Goal: Task Accomplishment & Management: Manage account settings

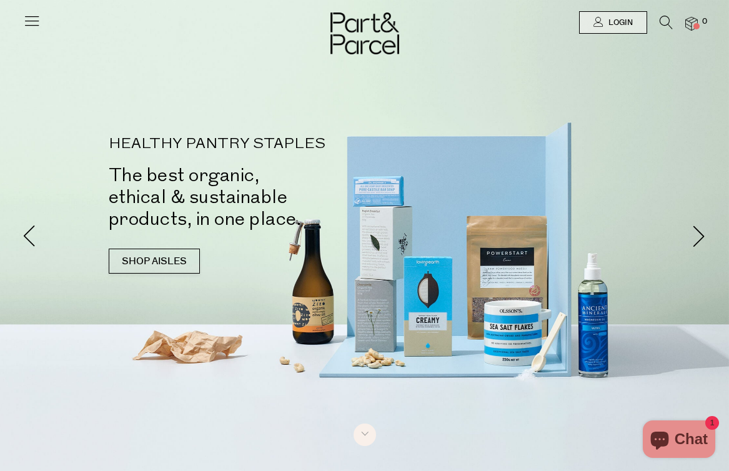
click at [38, 22] on icon at bounding box center [31, 20] width 17 height 17
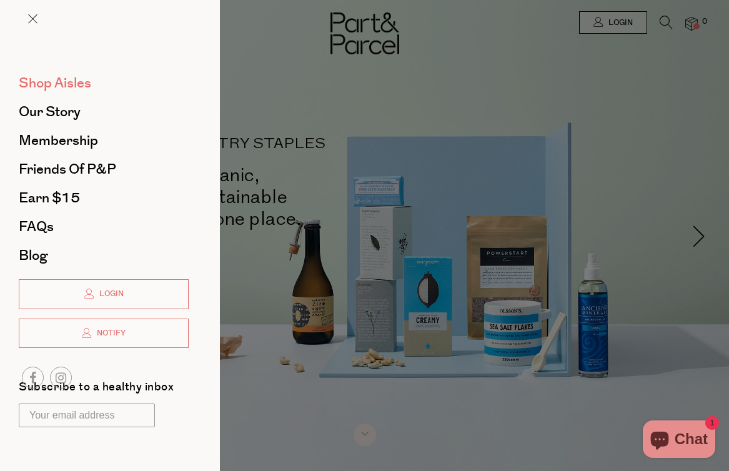
click at [50, 80] on span "Shop Aisles" at bounding box center [55, 83] width 72 height 20
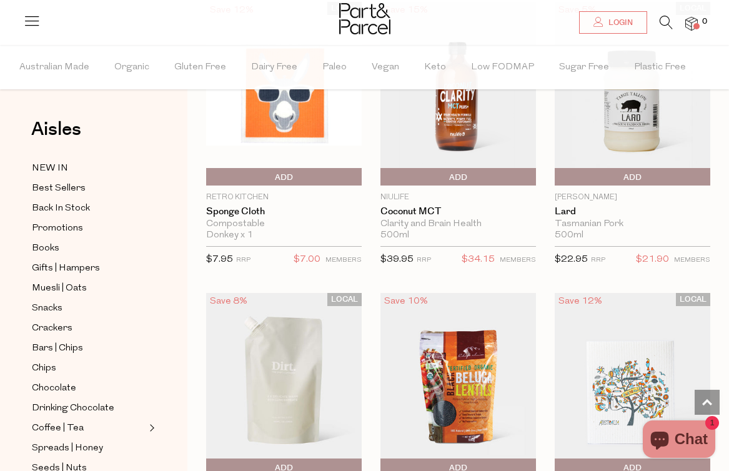
scroll to position [1408, 0]
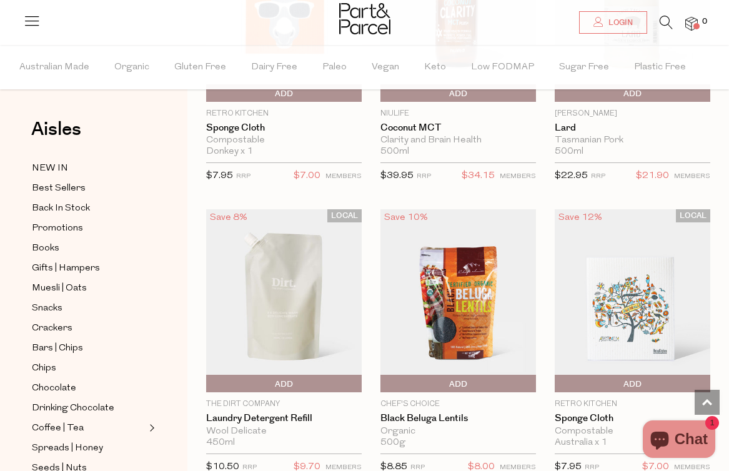
click at [694, 24] on span at bounding box center [696, 26] width 6 height 6
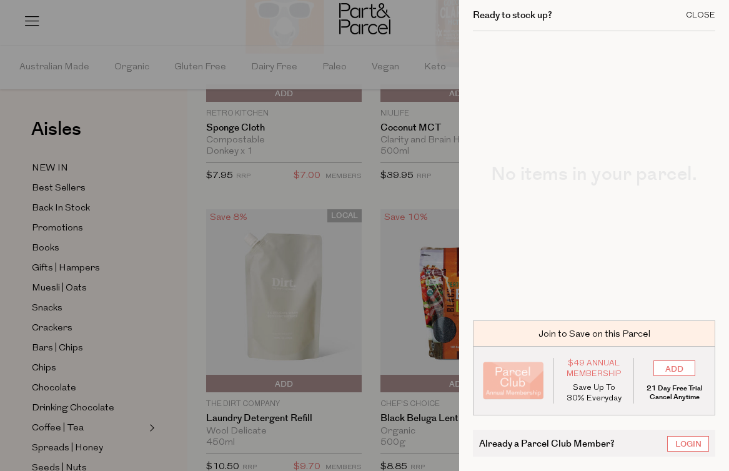
click at [706, 12] on div "Close" at bounding box center [700, 15] width 29 height 8
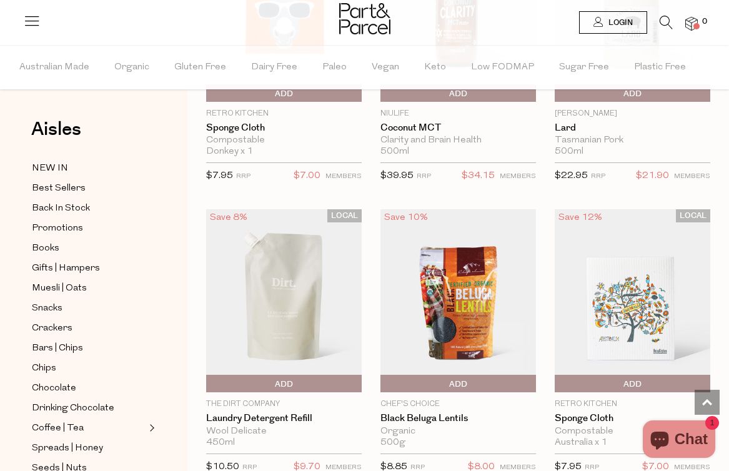
click at [623, 21] on span "Login" at bounding box center [618, 22] width 27 height 11
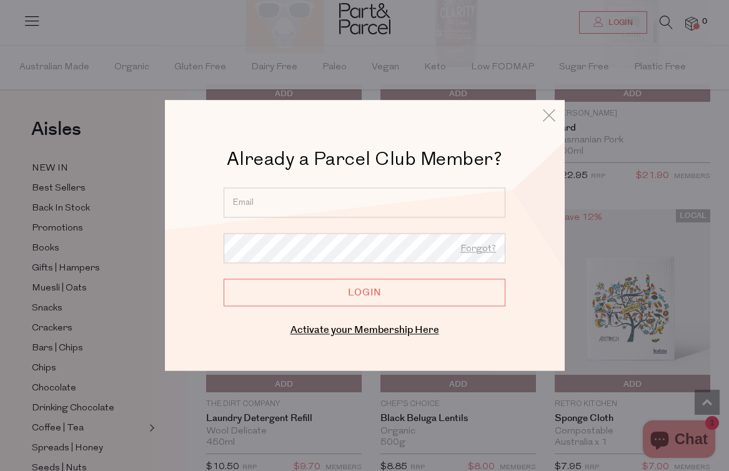
click at [336, 197] on input "email" at bounding box center [365, 202] width 282 height 30
type input "allid355@gmail.com"
click at [477, 251] on link "Forgot?" at bounding box center [478, 249] width 36 height 16
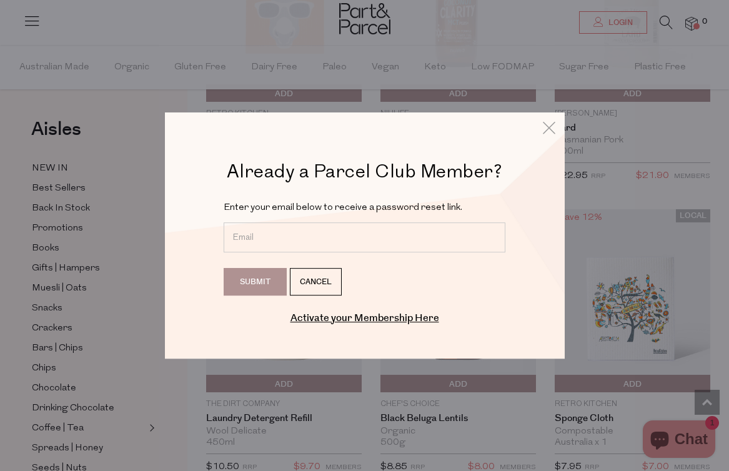
click at [348, 237] on input "email" at bounding box center [365, 237] width 282 height 30
type input "allid355@gmail.com"
click at [272, 281] on input "Submit" at bounding box center [255, 281] width 63 height 27
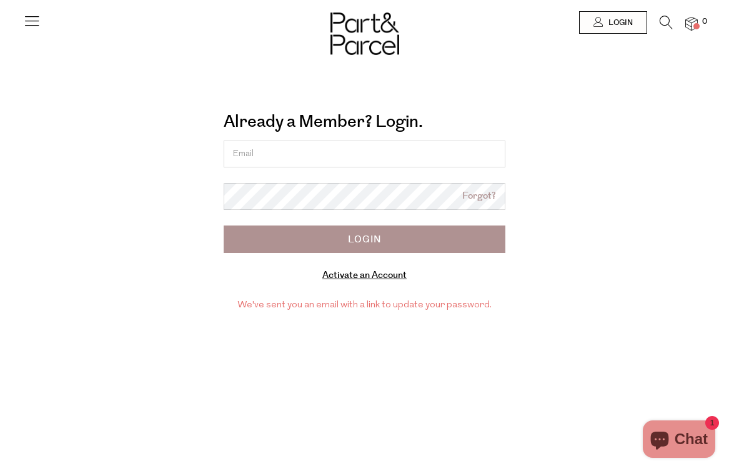
click at [468, 190] on link "Forgot?" at bounding box center [479, 196] width 34 height 14
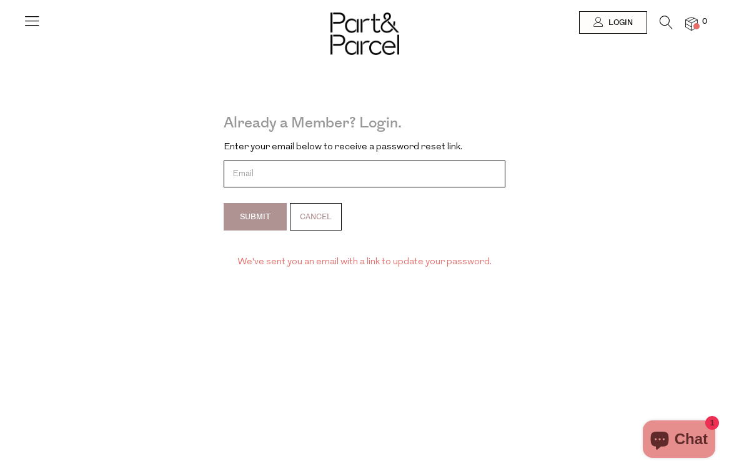
click at [312, 175] on input "email" at bounding box center [365, 174] width 282 height 27
type input "[EMAIL_ADDRESS][DOMAIN_NAME]"
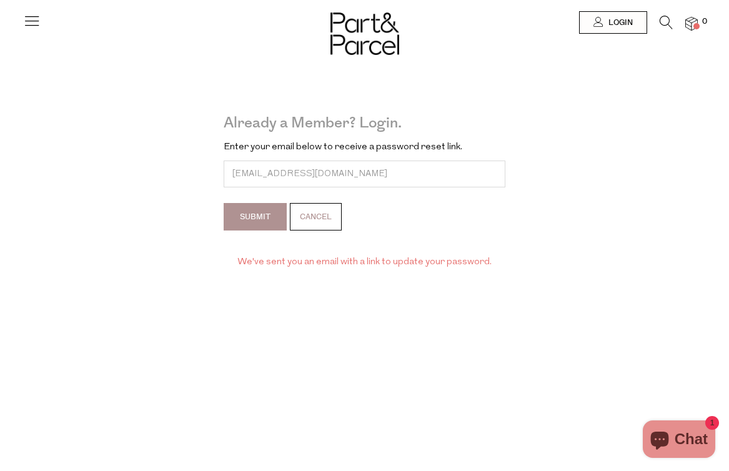
click at [269, 217] on input "Submit" at bounding box center [255, 216] width 63 height 27
